Goal: Information Seeking & Learning: Learn about a topic

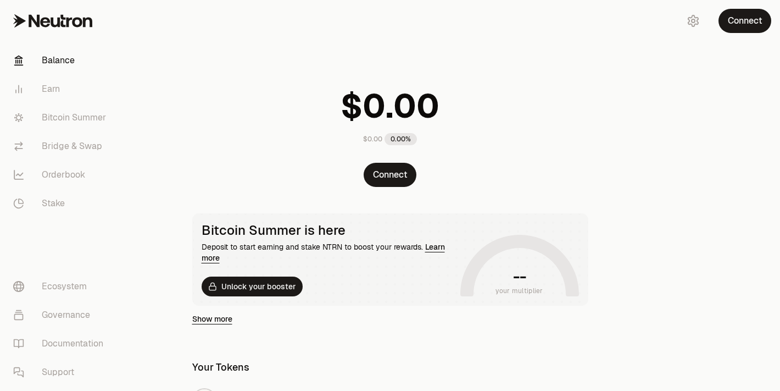
click at [625, 143] on main "$0.00 0.00% Connect Bitcoin Summer is here Deposit to start earning and stake N…" at bounding box center [451, 370] width 657 height 740
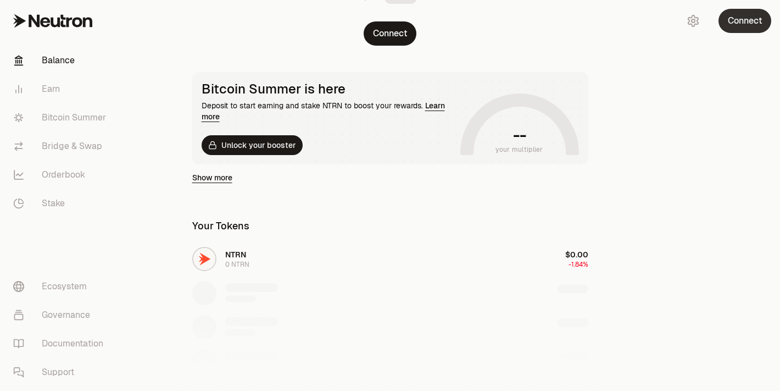
scroll to position [141, 0]
click at [743, 22] on button "Connect" at bounding box center [745, 21] width 53 height 24
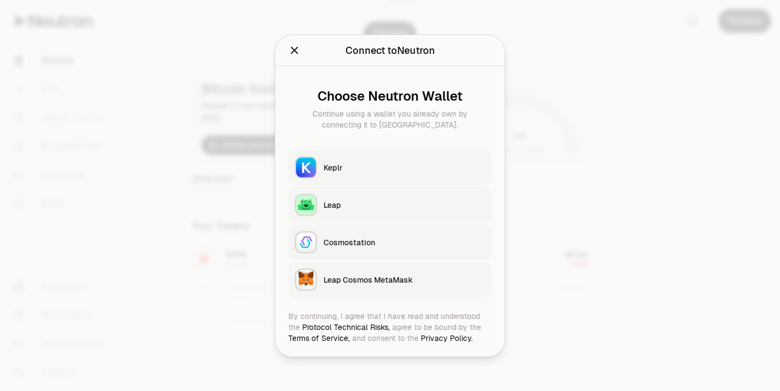
click at [348, 173] on button "Keplr" at bounding box center [390, 166] width 203 height 35
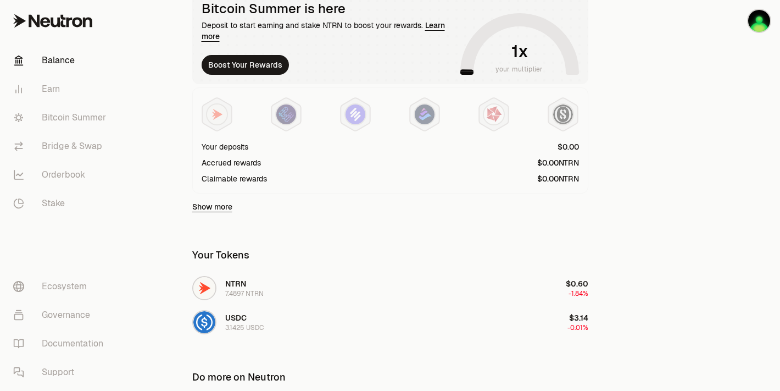
scroll to position [221, 0]
click at [65, 115] on link "Bitcoin Summer" at bounding box center [61, 117] width 114 height 29
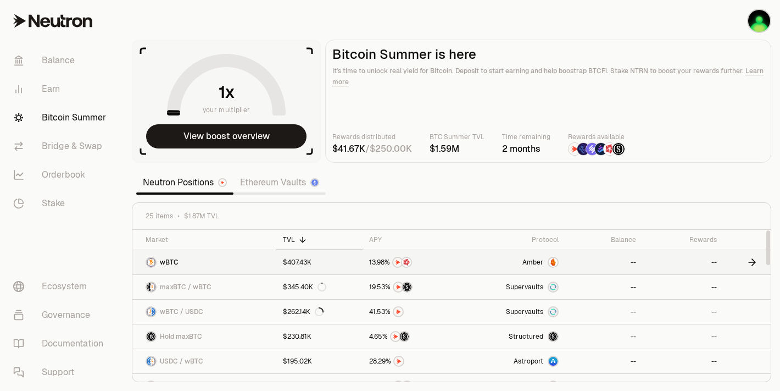
click at [218, 265] on link "wBTC" at bounding box center [204, 262] width 144 height 24
click at [148, 263] on img at bounding box center [151, 262] width 9 height 9
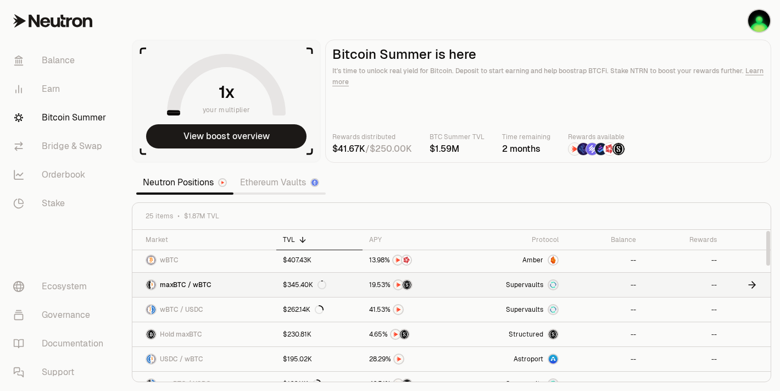
click at [437, 292] on link at bounding box center [414, 285] width 102 height 24
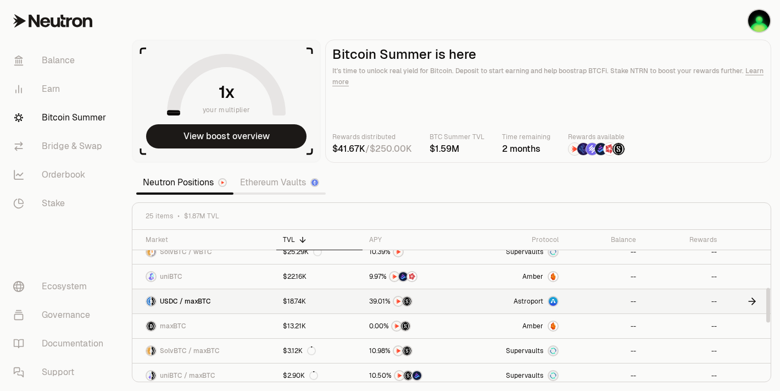
scroll to position [322, 0]
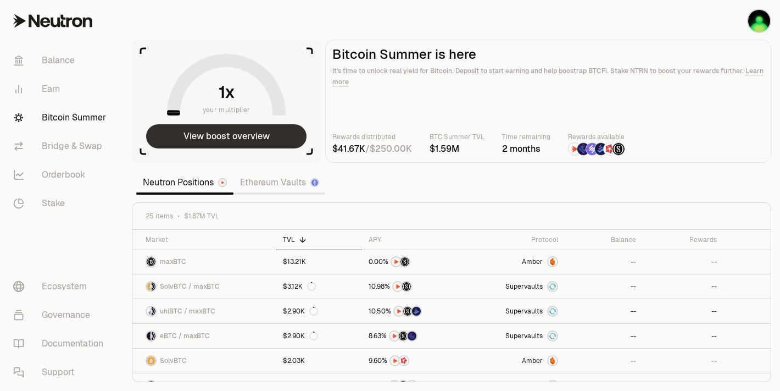
click at [232, 140] on button "View boost overview" at bounding box center [226, 136] width 160 height 24
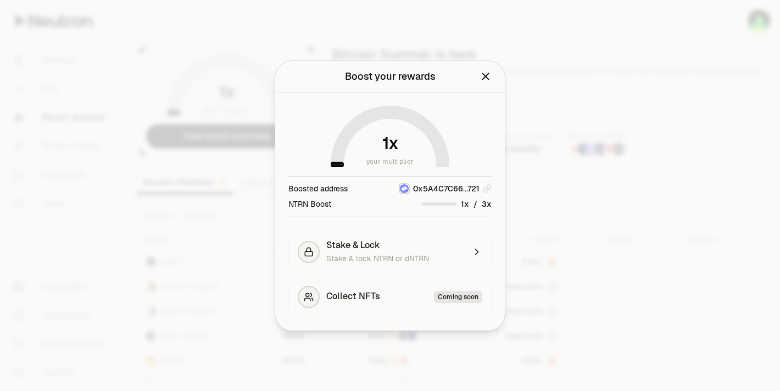
click at [487, 80] on icon "Close" at bounding box center [486, 76] width 12 height 12
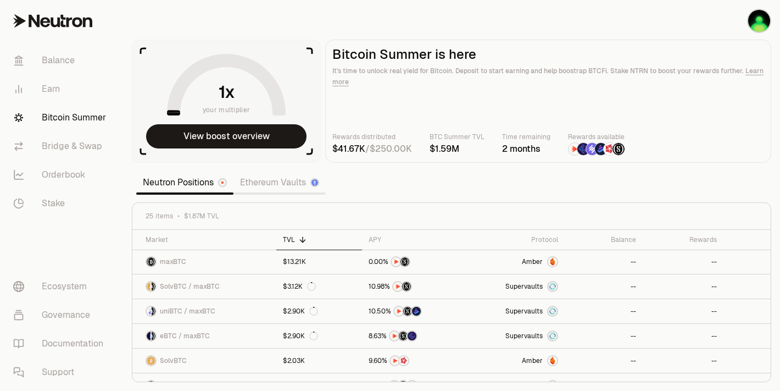
click at [271, 188] on link "Ethereum Vaults" at bounding box center [280, 182] width 92 height 22
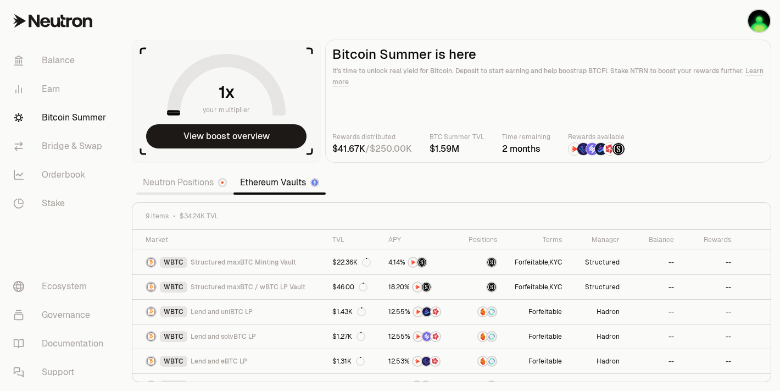
click at [198, 192] on div "Neutron Positions Ethereum Vaults" at bounding box center [231, 182] width 190 height 24
click at [184, 184] on link "Neutron Positions" at bounding box center [184, 182] width 97 height 22
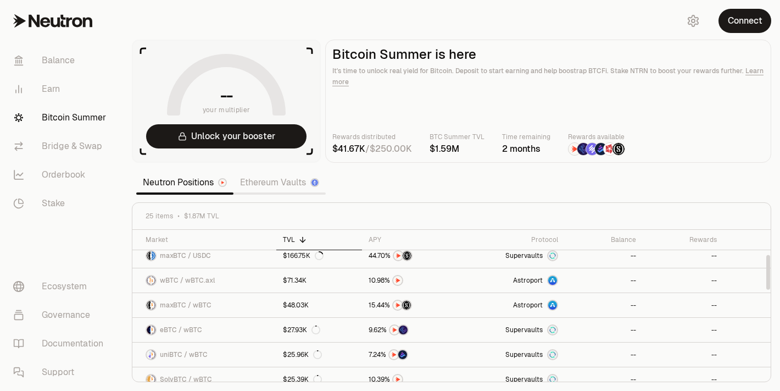
scroll to position [134, 0]
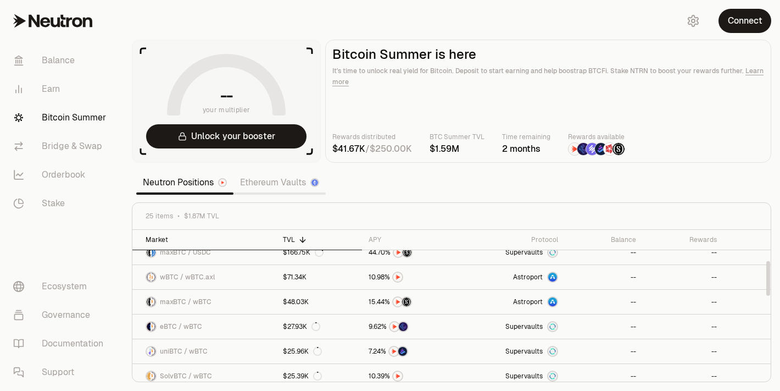
click at [167, 236] on div "Market" at bounding box center [208, 239] width 124 height 9
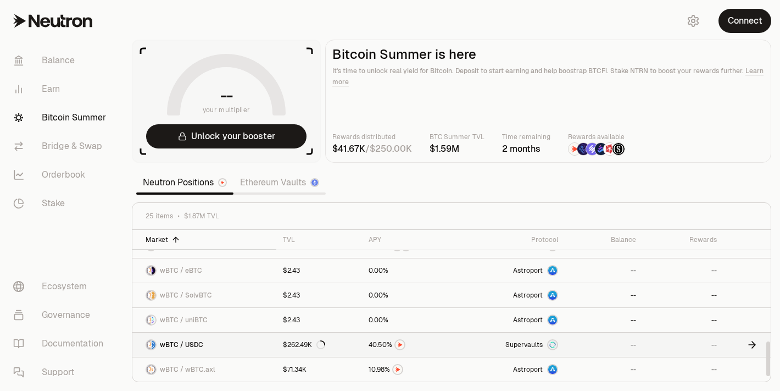
scroll to position [0, 0]
